Goal: Information Seeking & Learning: Learn about a topic

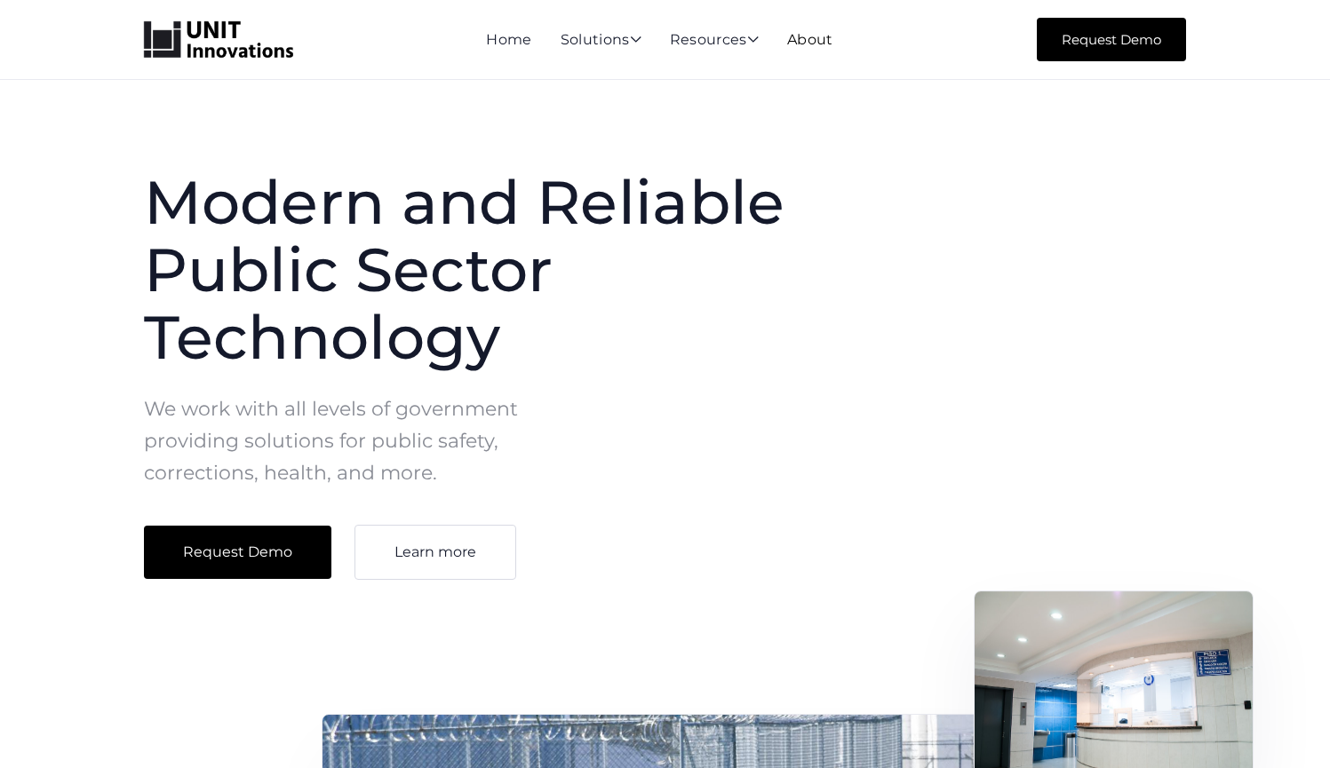
click at [819, 46] on link "About" at bounding box center [810, 39] width 46 height 17
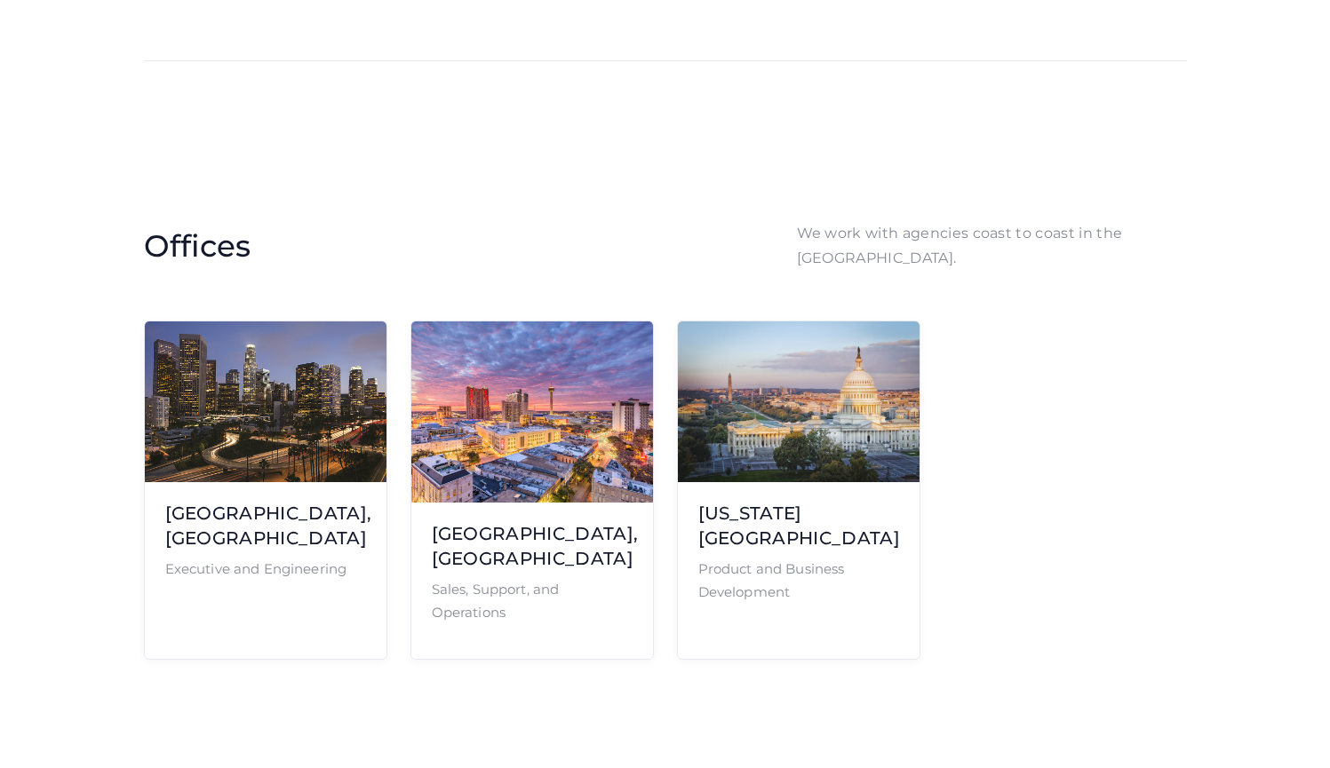
scroll to position [3812, 0]
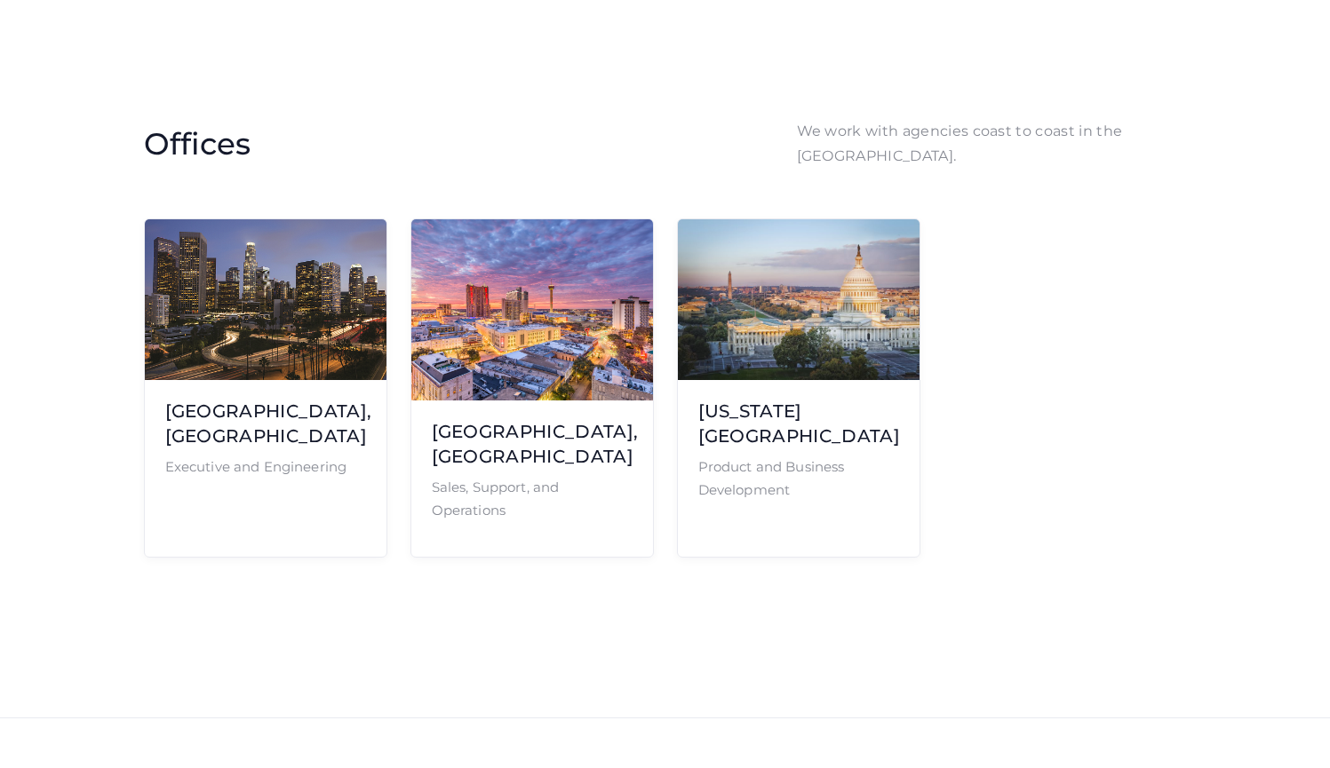
drag, startPoint x: 630, startPoint y: 496, endPoint x: 633, endPoint y: 460, distance: 35.7
click at [633, 460] on div "Offices We work with agencies coast to coast in the [GEOGRAPHIC_DATA]. [GEOGRAP…" at bounding box center [665, 338] width 1330 height 759
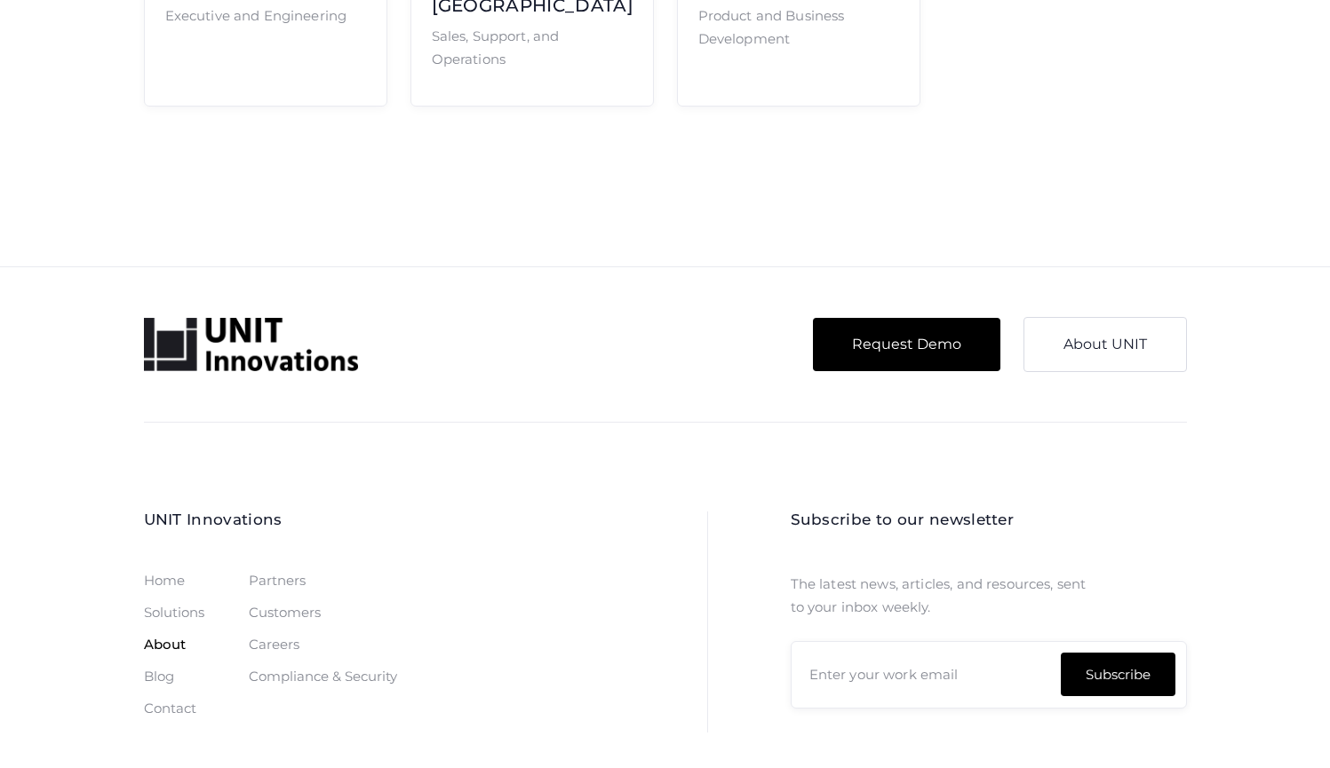
scroll to position [4368, 0]
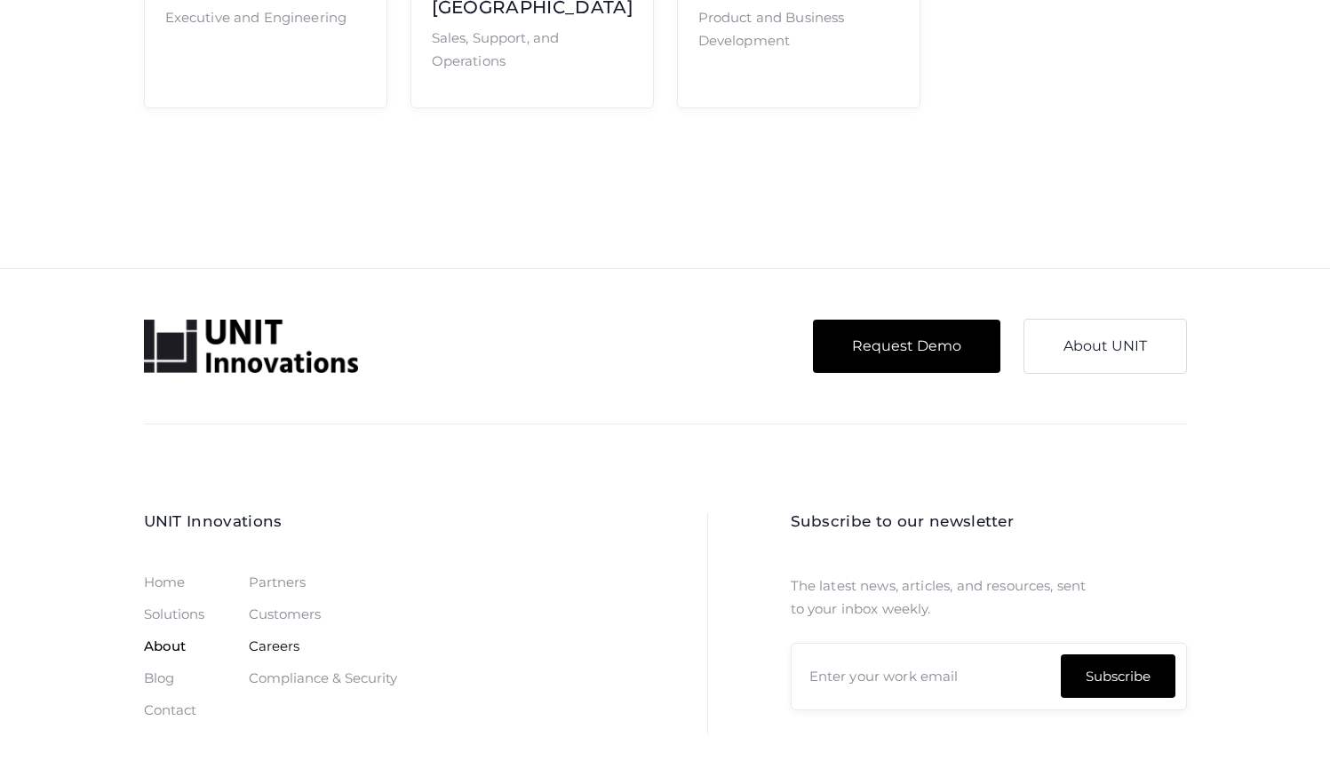
click at [285, 640] on div "Careers" at bounding box center [274, 647] width 51 height 14
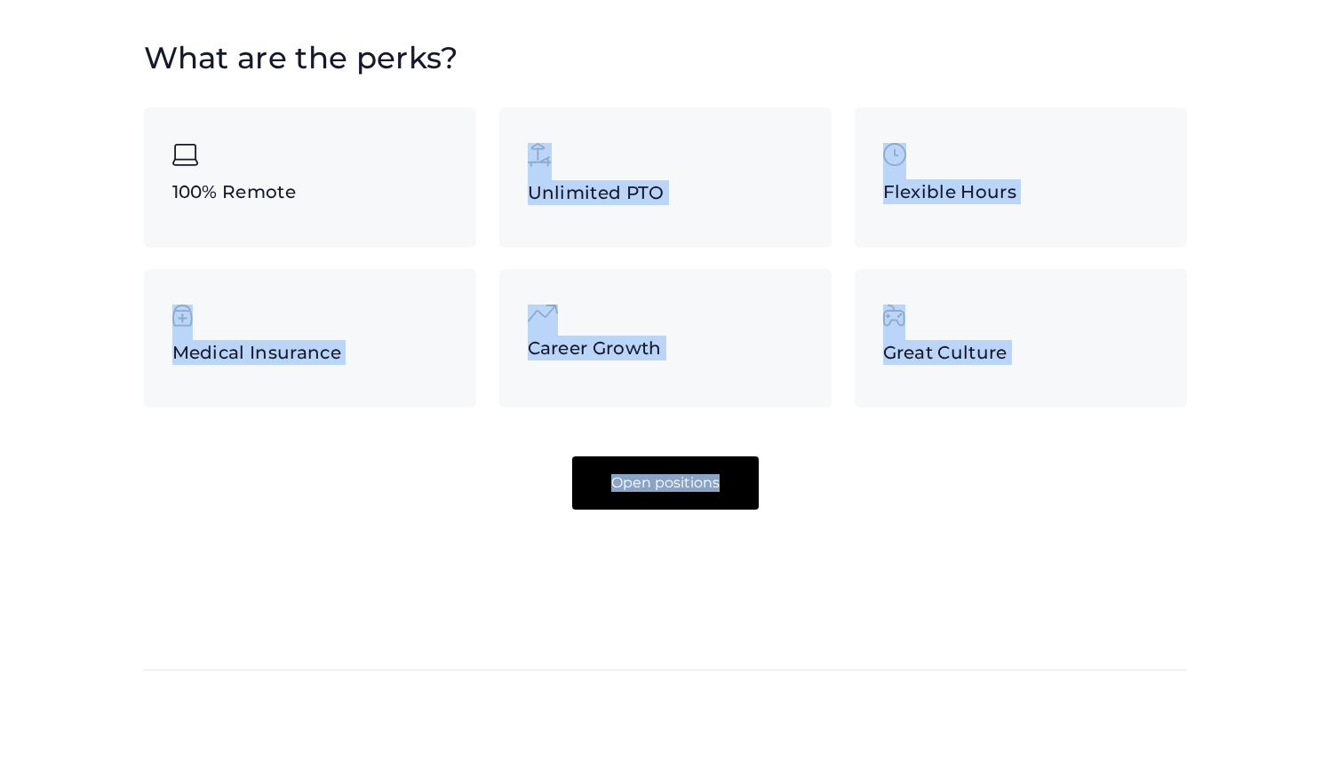
drag, startPoint x: 427, startPoint y: 235, endPoint x: 513, endPoint y: 531, distance: 307.8
click at [513, 531] on div "What are the perks? 100% Remote Unlimited PTO Flexible Hours Medical Insurance …" at bounding box center [665, 273] width 1330 height 792
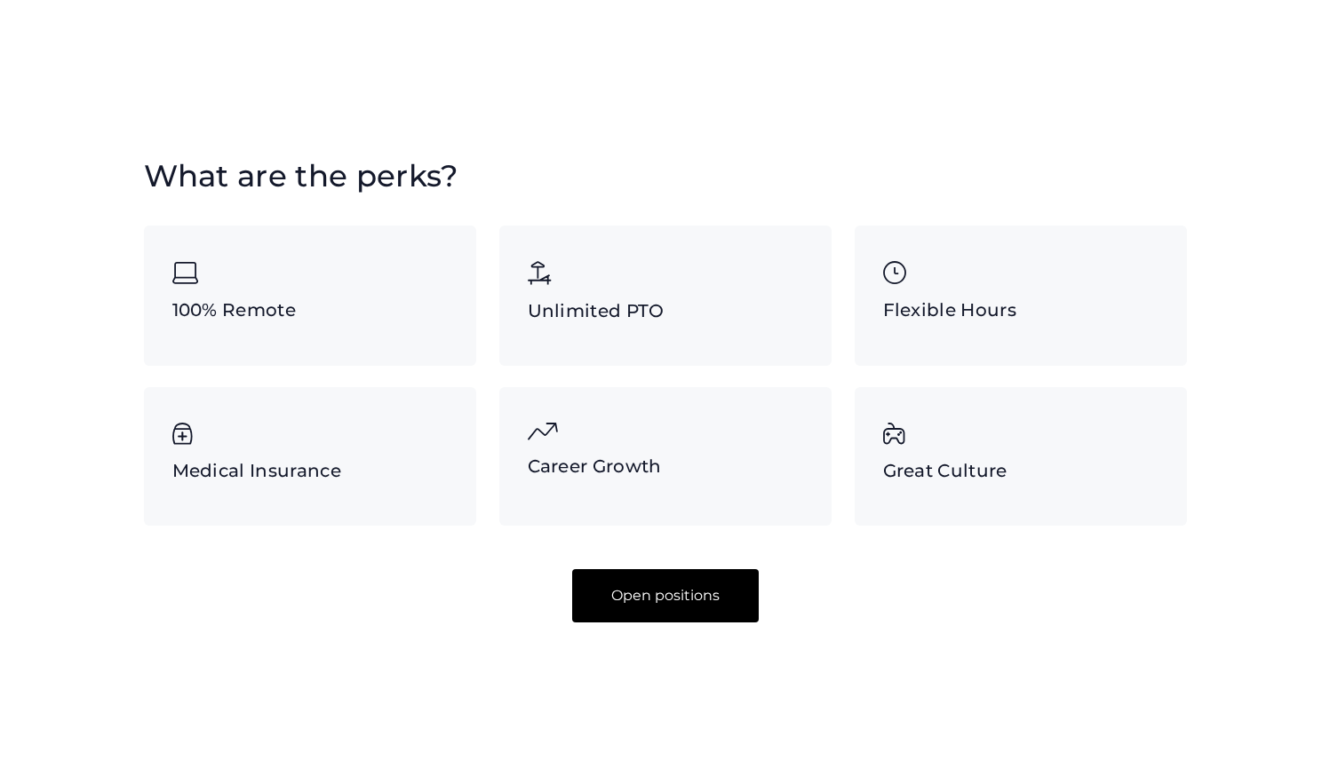
click at [627, 600] on link "Open positions" at bounding box center [665, 595] width 187 height 53
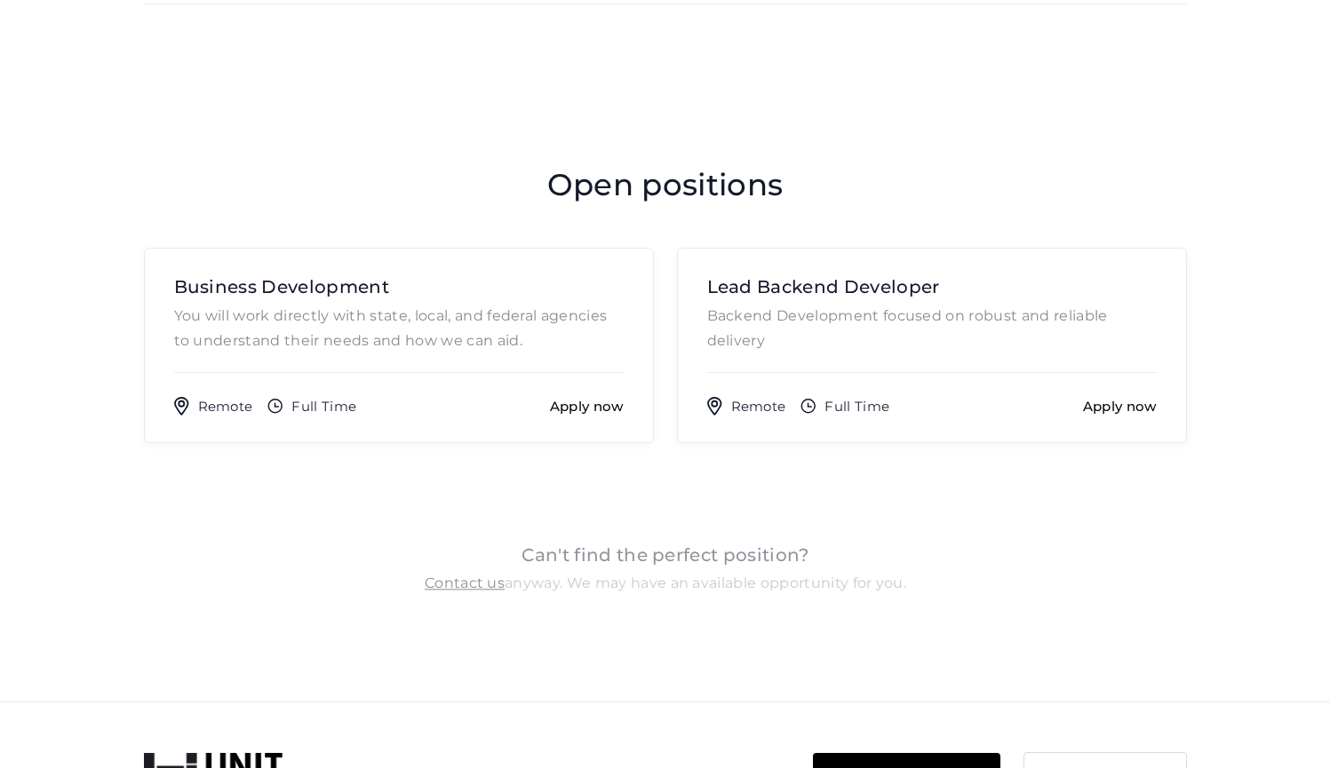
scroll to position [1225, 0]
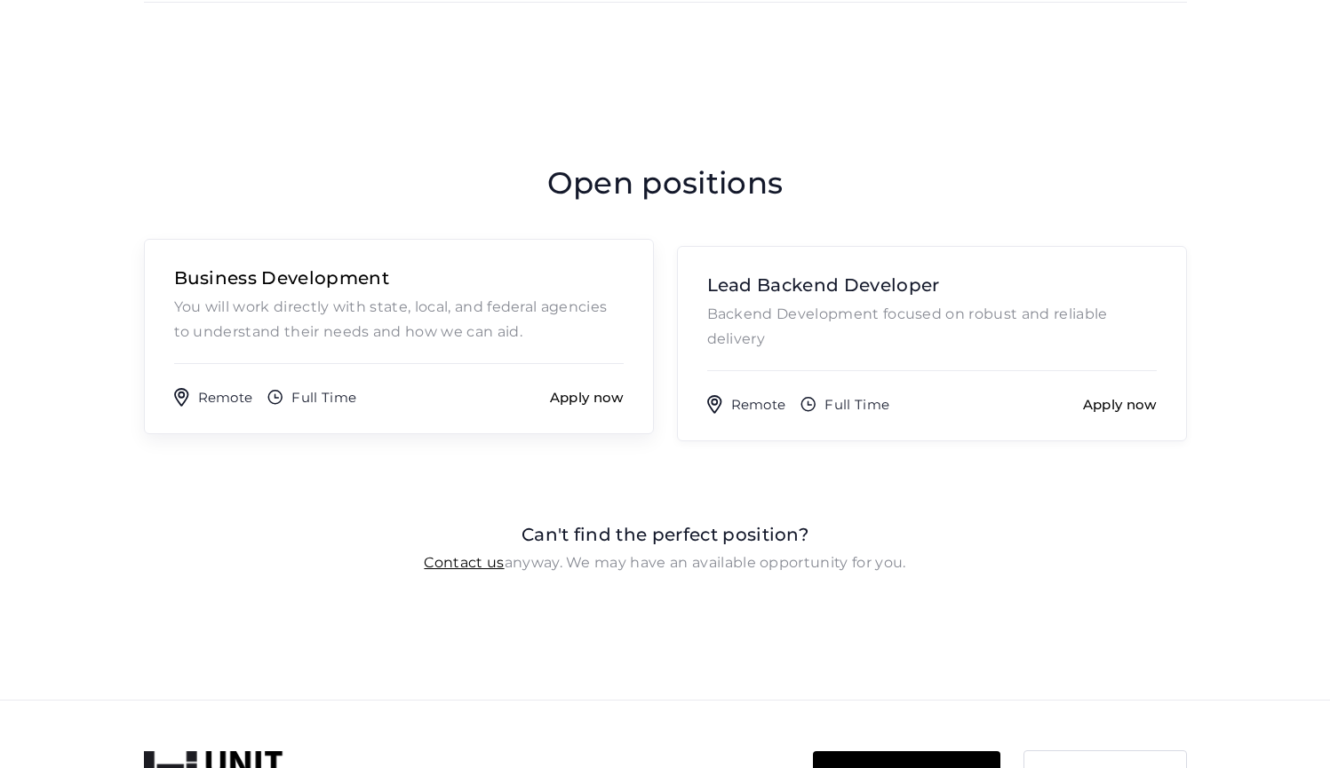
click at [616, 322] on p "You will work directly with state, local, and federal agencies to understand th…" at bounding box center [398, 320] width 449 height 50
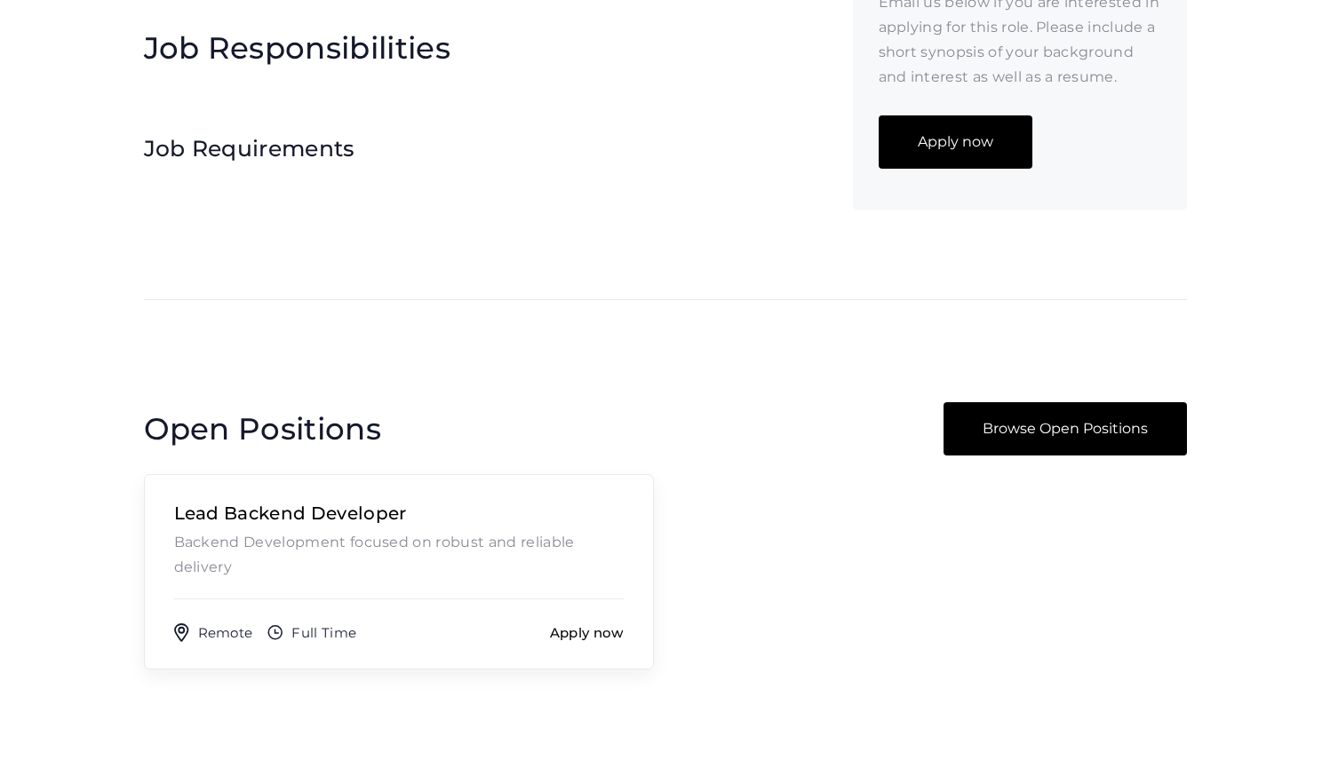
scroll to position [452, 0]
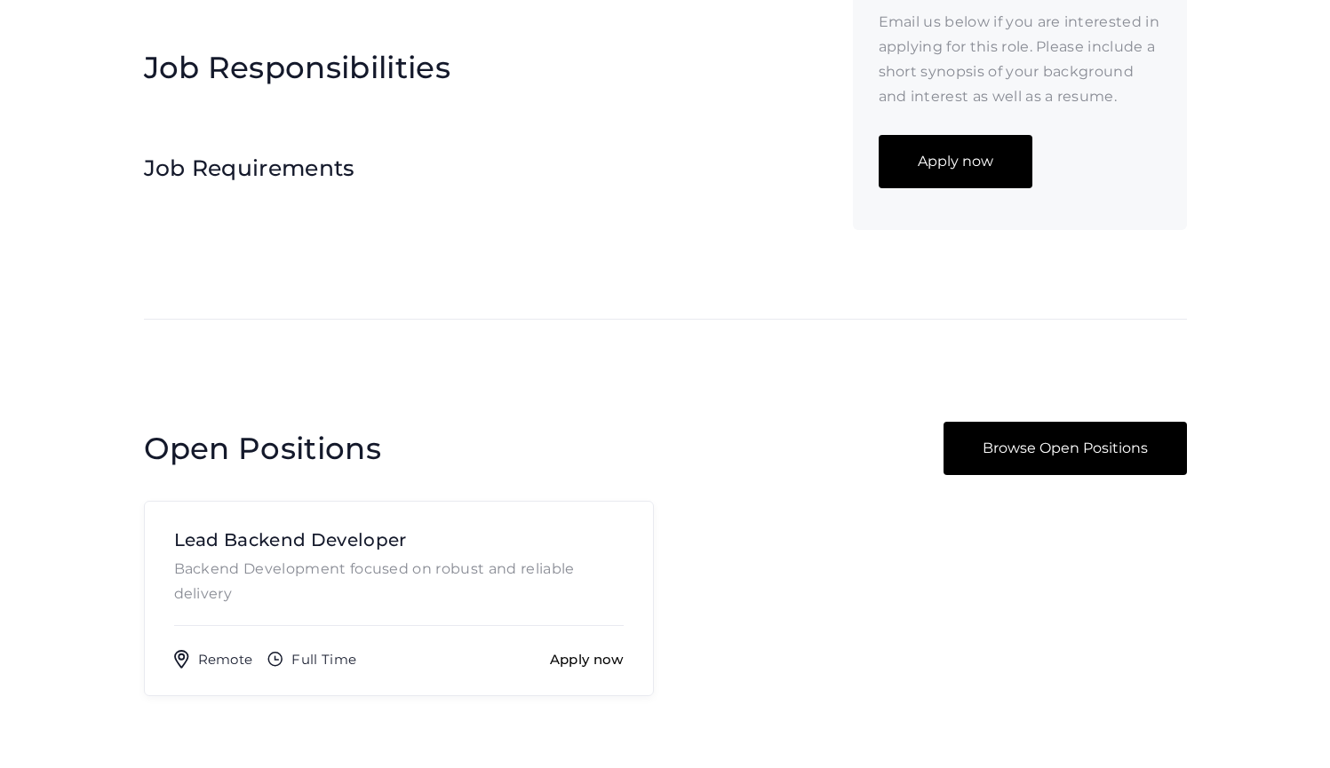
click at [379, 178] on h3 "Job Requirements" at bounding box center [472, 168] width 657 height 32
click at [298, 152] on h3 "Job Requirements" at bounding box center [472, 168] width 657 height 32
click at [318, 87] on div "Job Responsibilities" at bounding box center [472, 90] width 657 height 87
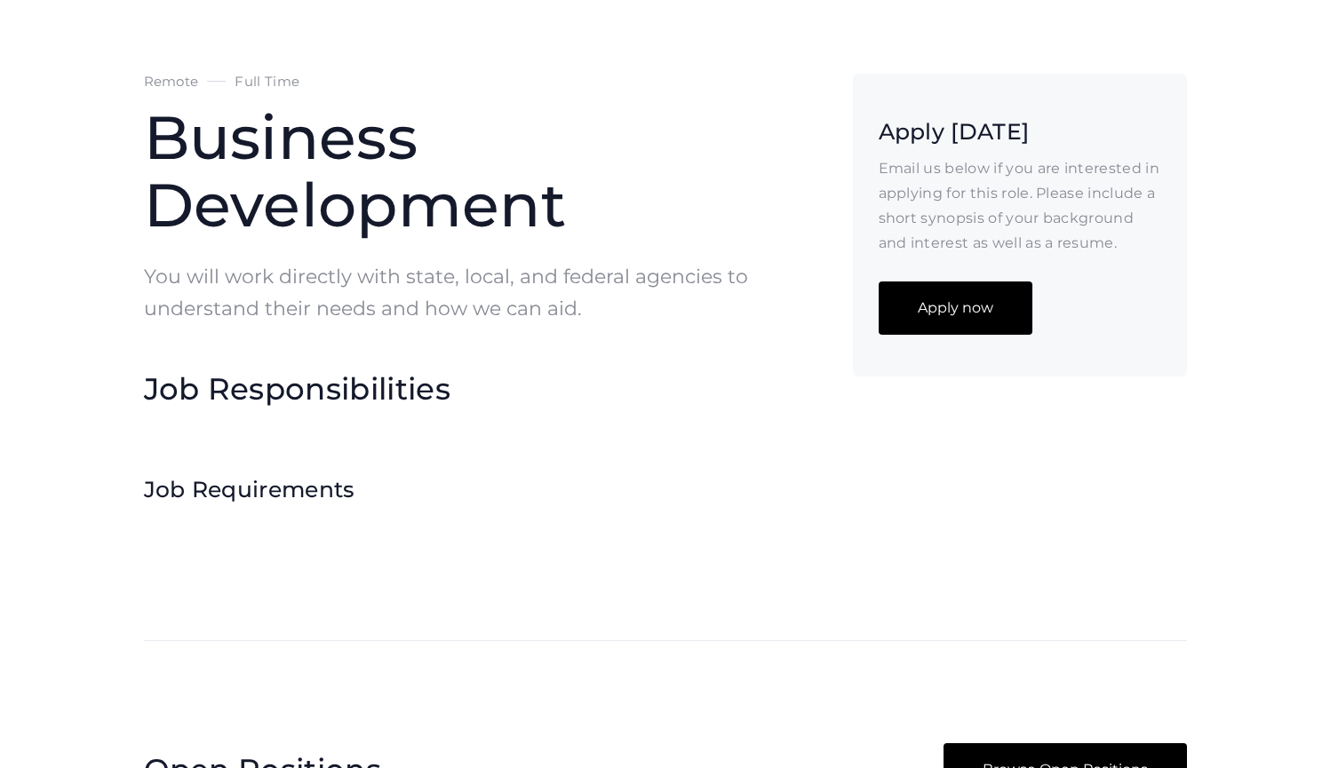
scroll to position [3, 0]
